Goal: Information Seeking & Learning: Learn about a topic

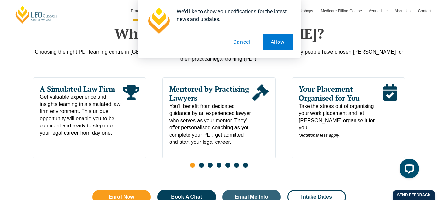
click at [243, 44] on button "Cancel" at bounding box center [242, 42] width 34 height 16
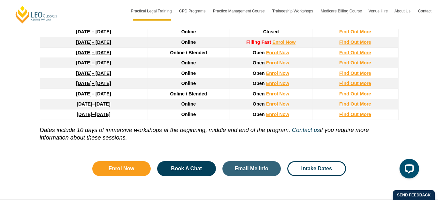
scroll to position [881, 0]
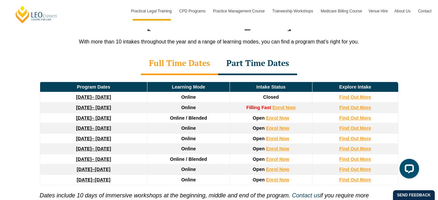
click at [267, 52] on div "Part Time Dates" at bounding box center [257, 63] width 79 height 23
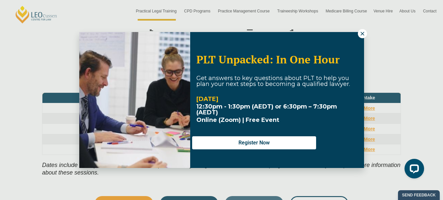
click at [364, 37] on button at bounding box center [362, 33] width 9 height 9
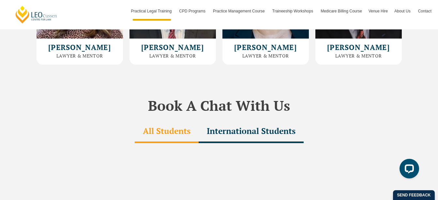
scroll to position [1827, 0]
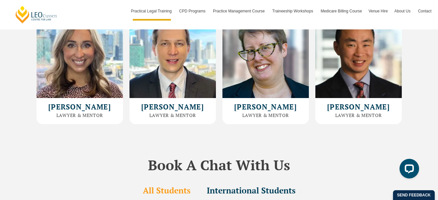
click at [355, 113] on h3 "Lawyer & Mentor" at bounding box center [359, 115] width 80 height 5
click at [359, 103] on h2 "Robin Huang" at bounding box center [359, 107] width 80 height 8
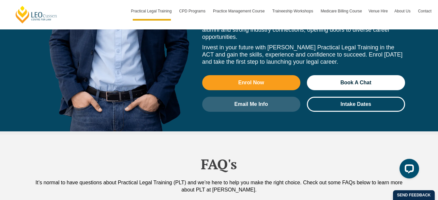
scroll to position [3099, 0]
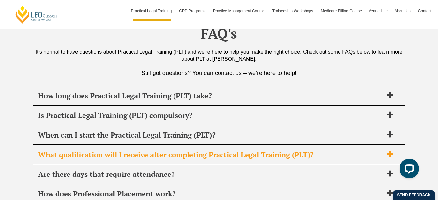
click at [375, 150] on h2 "What qualification will I receive after completing Practical Legal Training (PL…" at bounding box center [210, 154] width 345 height 9
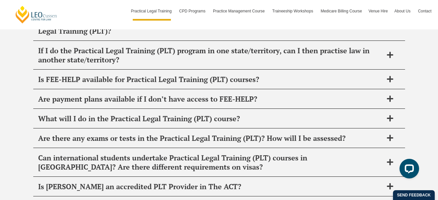
scroll to position [3392, 0]
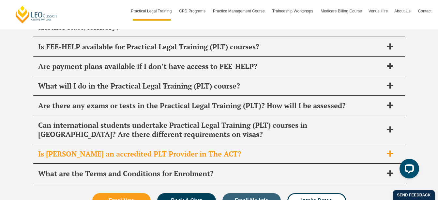
click at [247, 149] on h2 "Is Leo Cussen an accredited PLT Provider in The ACT?" at bounding box center [210, 153] width 345 height 9
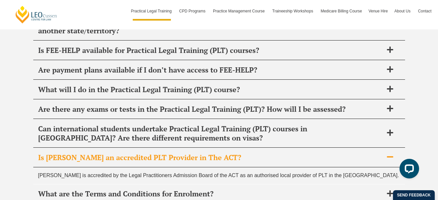
scroll to position [3362, 0]
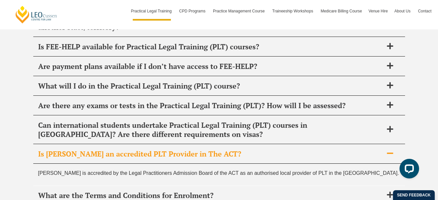
click at [247, 149] on h2 "Is Leo Cussen an accredited PLT Provider in The ACT?" at bounding box center [210, 153] width 345 height 9
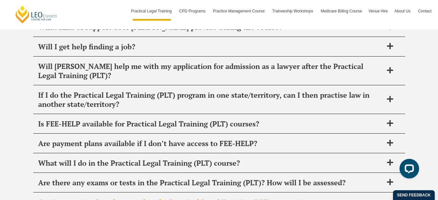
scroll to position [3264, 0]
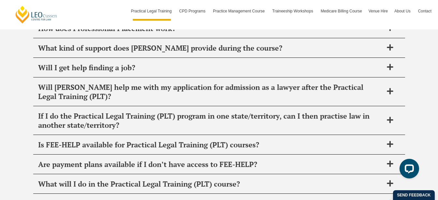
click at [291, 199] on h2 "Are there any exams or tests in the Practical Legal Training (PLT)? How will I …" at bounding box center [210, 203] width 345 height 9
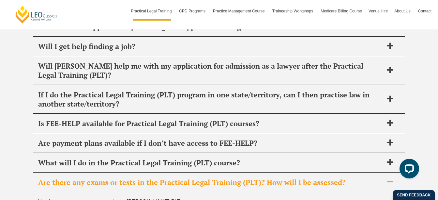
scroll to position [3296, 0]
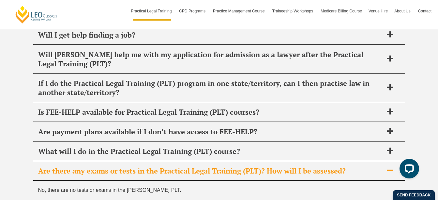
click at [311, 166] on h2 "Are there any exams or tests in the Practical Legal Training (PLT)? How will I …" at bounding box center [210, 170] width 345 height 9
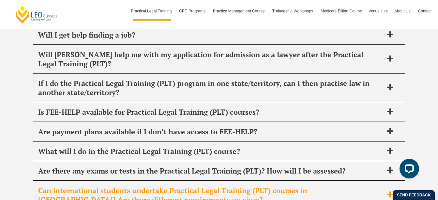
click at [304, 186] on h2 "Can international students undertake Practical Legal Training (PLT) courses in …" at bounding box center [210, 195] width 345 height 18
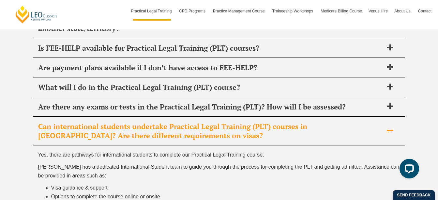
scroll to position [3362, 0]
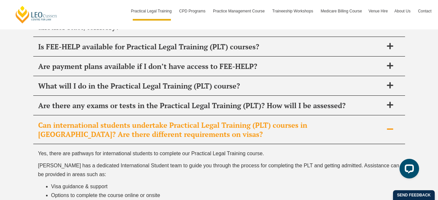
click at [322, 120] on h2 "Can international students undertake Practical Legal Training (PLT) courses in …" at bounding box center [210, 129] width 345 height 18
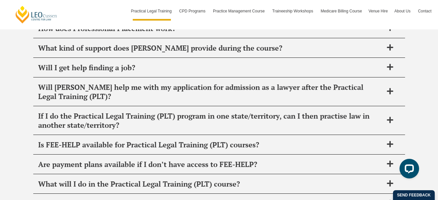
scroll to position [3231, 0]
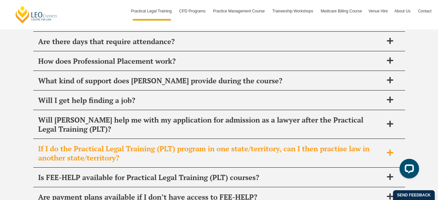
click at [337, 144] on h2 "If I do the Practical Legal Training (PLT) program in one state/territory, can …" at bounding box center [210, 153] width 345 height 18
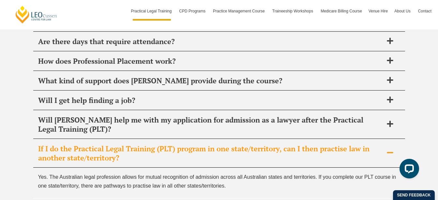
click at [337, 144] on h2 "If I do the Practical Legal Training (PLT) program in one state/territory, can …" at bounding box center [210, 153] width 345 height 18
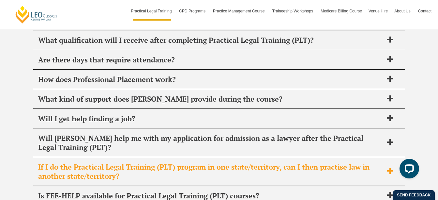
scroll to position [3198, 0]
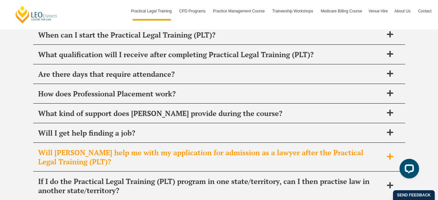
click at [333, 148] on h2 "Will Leo Cussen help me with my application for admission as a lawyer after the…" at bounding box center [210, 157] width 345 height 18
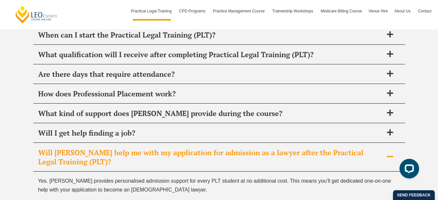
click at [333, 148] on h2 "Will Leo Cussen help me with my application for admission as a lawyer after the…" at bounding box center [210, 157] width 345 height 18
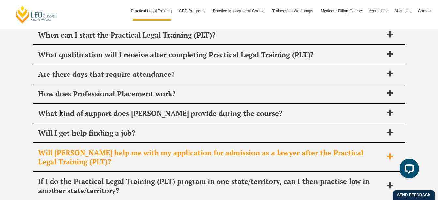
scroll to position [3166, 0]
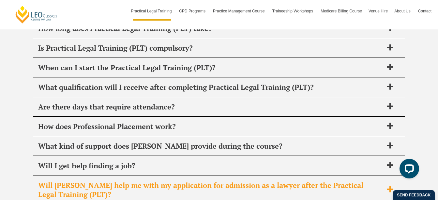
click at [333, 156] on div "Will I get help finding a job?" at bounding box center [219, 165] width 372 height 19
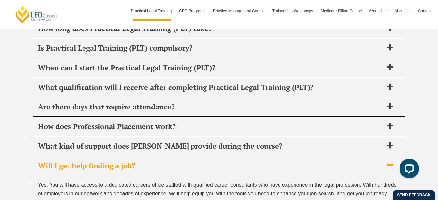
click at [333, 156] on div "Will I get help finding a job?" at bounding box center [219, 165] width 372 height 19
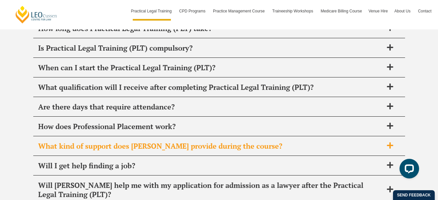
click at [332, 141] on h2 "What kind of support does Leo Cussen provide during the course?" at bounding box center [210, 145] width 345 height 9
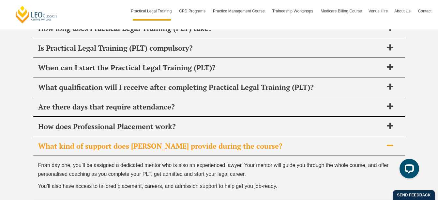
click at [332, 141] on h2 "What kind of support does Leo Cussen provide during the course?" at bounding box center [210, 145] width 345 height 9
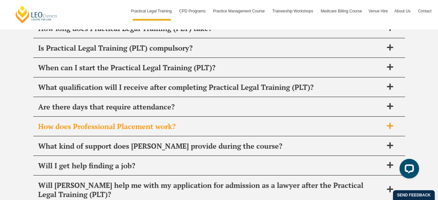
click at [247, 122] on h2 "How does Professional Placement work?" at bounding box center [210, 126] width 345 height 9
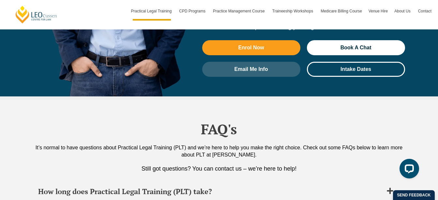
scroll to position [3003, 0]
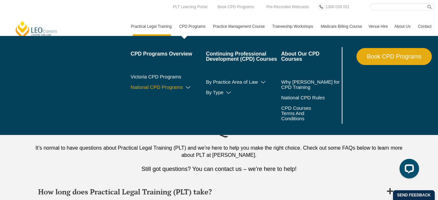
click at [173, 85] on link "National CPD Programs" at bounding box center [168, 86] width 75 height 5
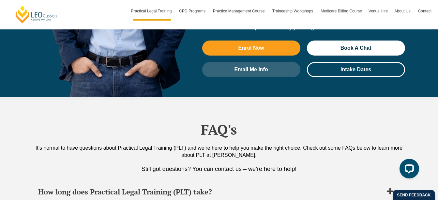
scroll to position [3035, 0]
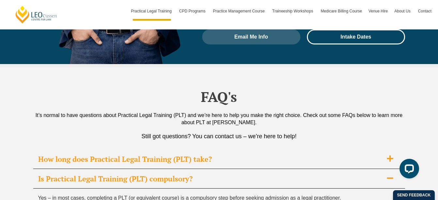
click at [299, 149] on div "How long does Practical Legal Training (PLT) take?" at bounding box center [219, 158] width 372 height 19
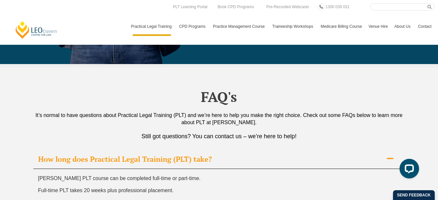
click at [334, 23] on link "Medicare Billing Course" at bounding box center [341, 26] width 48 height 19
click at [194, 8] on link "PLT Learning Portal" at bounding box center [190, 6] width 36 height 7
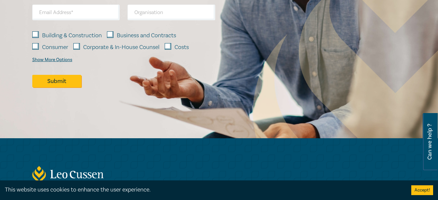
scroll to position [1076, 0]
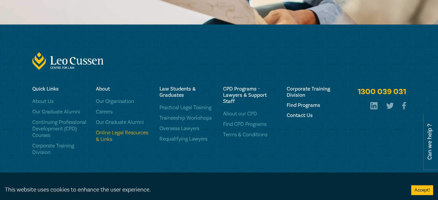
click at [125, 132] on link "Online Legal Resources & Links" at bounding box center [124, 135] width 56 height 13
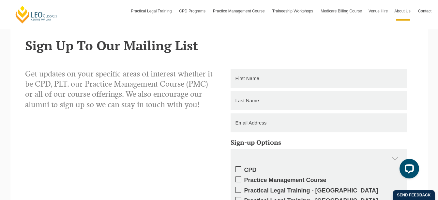
scroll to position [946, 0]
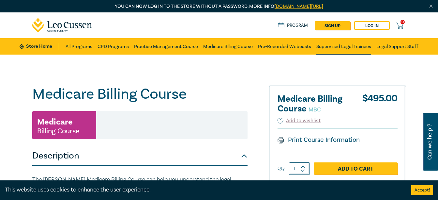
click at [359, 45] on link "Supervised Legal Trainees" at bounding box center [343, 46] width 55 height 16
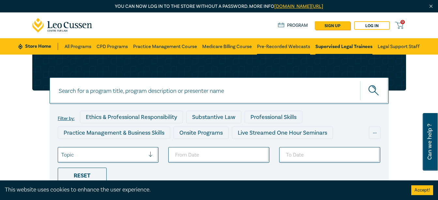
click at [298, 47] on link "Pre-Recorded Webcasts" at bounding box center [283, 46] width 53 height 16
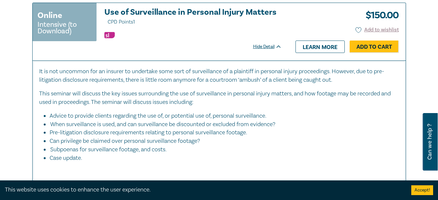
scroll to position [587, 0]
